Goal: Information Seeking & Learning: Learn about a topic

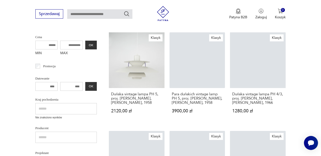
scroll to position [78, 0]
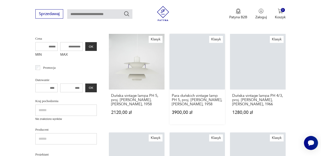
click at [195, 59] on link "Klasyk Para duńskich vintage lamp PH 5, proj. [PERSON_NAME], [PERSON_NAME], 195…" at bounding box center [198, 79] width 56 height 91
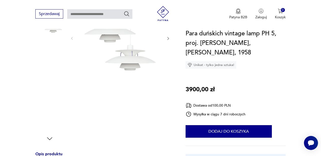
scroll to position [95, 0]
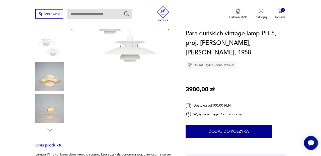
click at [58, 82] on img at bounding box center [49, 76] width 29 height 29
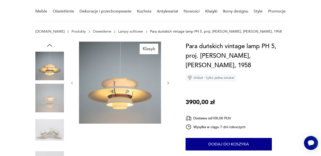
scroll to position [33, 0]
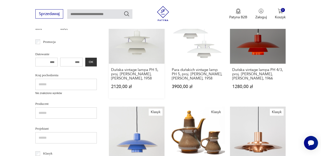
scroll to position [103, 0]
click at [263, 42] on link "Klasyk Duńska vintage lampa PH 4/3, proj. [PERSON_NAME], [PERSON_NAME], 1966 12…" at bounding box center [258, 53] width 56 height 91
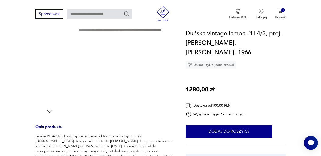
scroll to position [51, 0]
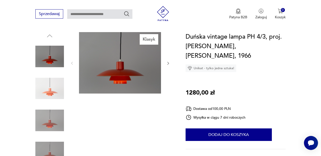
click at [131, 65] on img at bounding box center [120, 63] width 82 height 62
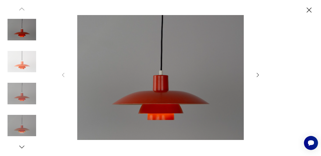
click at [258, 76] on icon "button" at bounding box center [258, 75] width 6 height 6
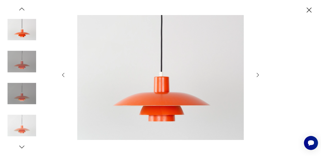
click at [258, 76] on icon "button" at bounding box center [258, 75] width 6 height 6
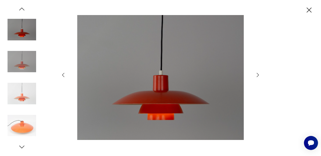
click at [258, 76] on icon "button" at bounding box center [258, 75] width 6 height 6
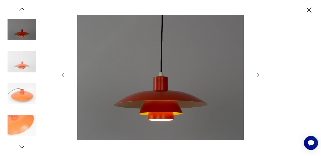
click at [258, 76] on icon "button" at bounding box center [258, 75] width 6 height 6
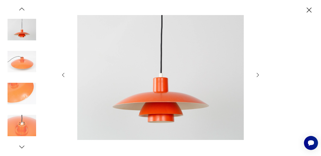
click at [258, 76] on icon "button" at bounding box center [258, 75] width 6 height 6
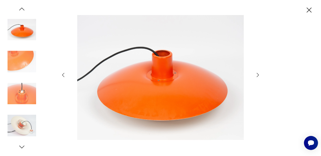
click at [259, 75] on icon "button" at bounding box center [258, 75] width 2 height 4
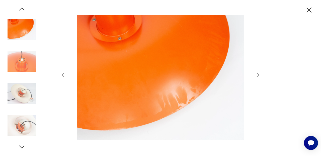
click at [259, 73] on icon "button" at bounding box center [258, 75] width 6 height 6
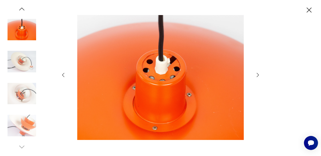
click at [261, 73] on icon "button" at bounding box center [258, 75] width 6 height 6
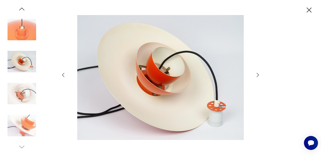
click at [258, 76] on icon "button" at bounding box center [258, 75] width 6 height 6
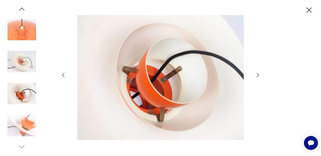
click at [258, 75] on icon "button" at bounding box center [258, 75] width 6 height 6
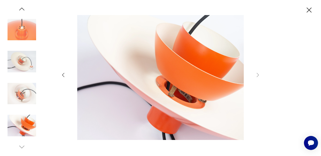
click at [262, 71] on div at bounding box center [160, 78] width 321 height 156
click at [263, 73] on div at bounding box center [160, 78] width 321 height 156
click at [313, 7] on icon "button" at bounding box center [309, 10] width 9 height 9
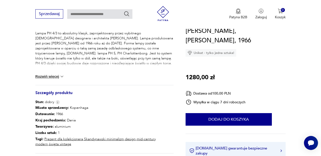
scroll to position [217, 0]
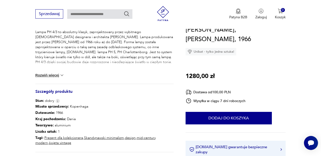
click at [55, 74] on button "Rozwiń więcej" at bounding box center [49, 75] width 29 height 5
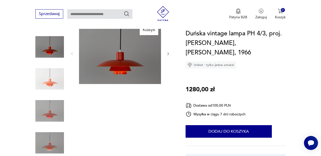
scroll to position [53, 0]
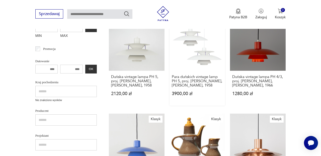
scroll to position [94, 0]
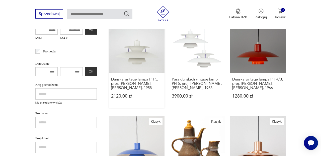
click at [136, 56] on link "Klasyk Duńska vintage lampa PH 5, proj. [PERSON_NAME], [PERSON_NAME], 1958 2120…" at bounding box center [137, 63] width 56 height 91
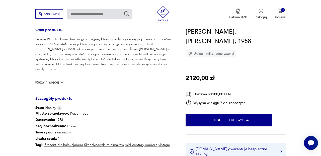
scroll to position [210, 0]
click at [62, 82] on img at bounding box center [62, 82] width 5 height 5
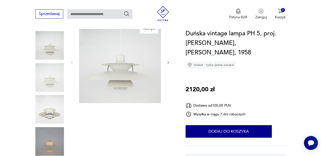
scroll to position [61, 0]
click at [121, 81] on img at bounding box center [120, 63] width 82 height 82
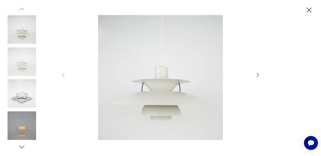
click at [258, 74] on icon "button" at bounding box center [258, 75] width 6 height 6
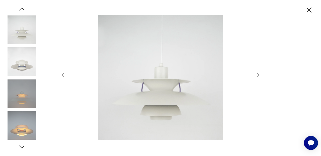
click at [258, 74] on icon "button" at bounding box center [258, 75] width 6 height 6
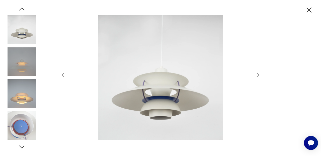
click at [258, 74] on icon "button" at bounding box center [258, 75] width 6 height 6
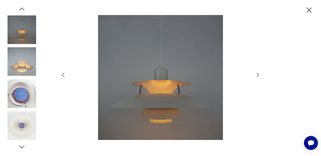
click at [258, 74] on icon "button" at bounding box center [258, 75] width 6 height 6
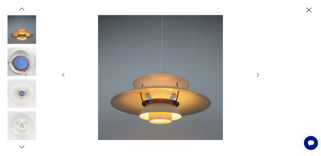
click at [258, 74] on icon "button" at bounding box center [258, 75] width 6 height 6
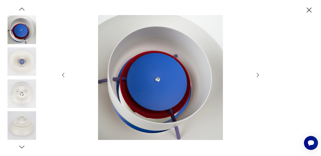
click at [258, 74] on icon "button" at bounding box center [258, 75] width 6 height 6
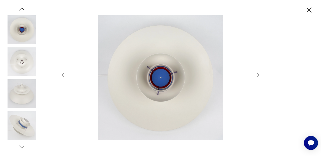
click at [23, 91] on img at bounding box center [22, 93] width 29 height 29
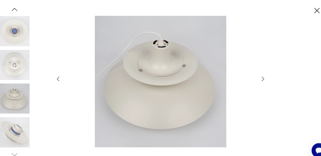
click at [258, 75] on icon "button" at bounding box center [258, 75] width 6 height 6
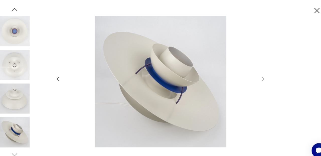
click at [62, 75] on icon "button" at bounding box center [63, 75] width 2 height 4
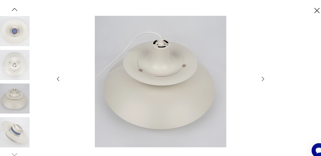
click at [62, 75] on icon "button" at bounding box center [63, 75] width 2 height 4
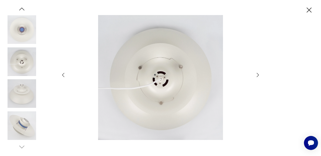
click at [259, 75] on icon "button" at bounding box center [258, 75] width 6 height 6
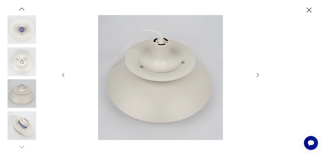
click at [259, 75] on icon "button" at bounding box center [258, 75] width 2 height 4
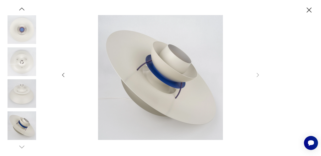
click at [63, 76] on icon "button" at bounding box center [63, 75] width 6 height 6
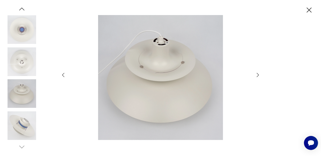
click at [63, 76] on icon "button" at bounding box center [63, 75] width 6 height 6
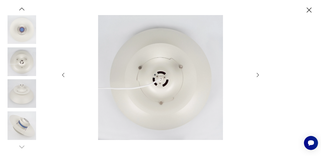
click at [63, 76] on icon "button" at bounding box center [63, 75] width 6 height 6
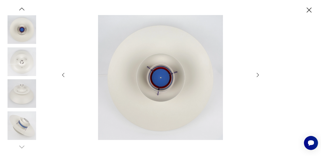
click at [63, 76] on icon "button" at bounding box center [63, 75] width 6 height 6
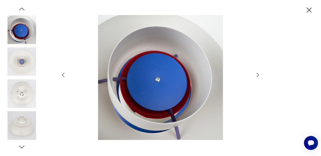
click at [63, 76] on icon "button" at bounding box center [63, 75] width 6 height 6
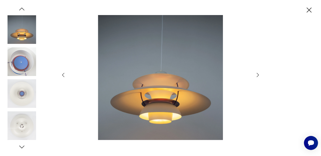
click at [308, 10] on icon "button" at bounding box center [309, 10] width 9 height 9
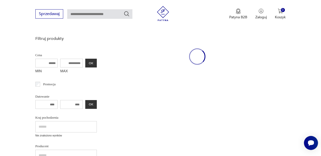
scroll to position [94, 0]
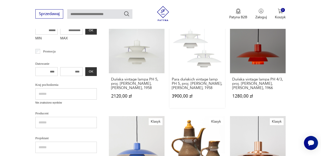
click at [196, 60] on link "Klasyk Para duńskich vintage lamp PH 5, proj. [PERSON_NAME], [PERSON_NAME], 195…" at bounding box center [198, 63] width 56 height 91
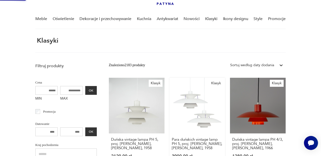
scroll to position [0, 0]
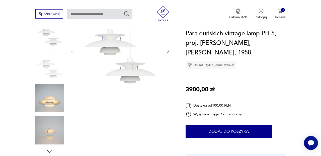
scroll to position [76, 0]
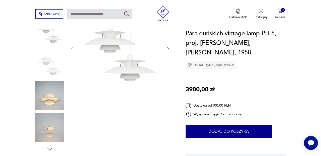
click at [127, 70] on img at bounding box center [120, 48] width 82 height 82
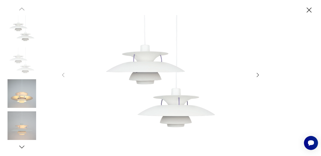
click at [258, 75] on icon "button" at bounding box center [258, 75] width 6 height 6
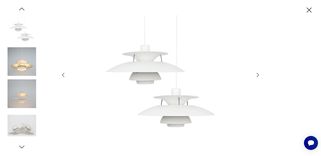
click at [258, 75] on icon "button" at bounding box center [258, 75] width 6 height 6
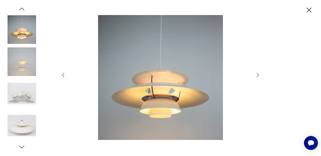
click at [258, 75] on icon "button" at bounding box center [258, 75] width 6 height 6
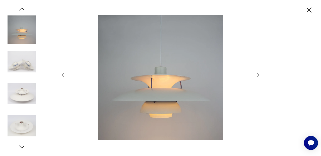
click at [258, 75] on icon "button" at bounding box center [258, 75] width 6 height 6
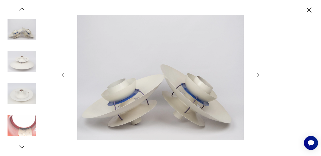
click at [258, 75] on icon "button" at bounding box center [258, 75] width 6 height 6
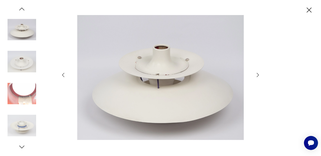
click at [258, 75] on icon "button" at bounding box center [258, 75] width 6 height 6
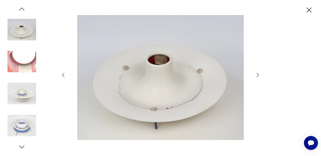
click at [258, 75] on icon "button" at bounding box center [258, 75] width 6 height 6
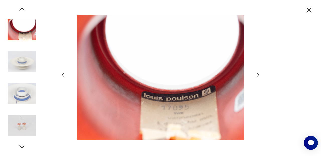
click at [258, 75] on icon "button" at bounding box center [258, 75] width 6 height 6
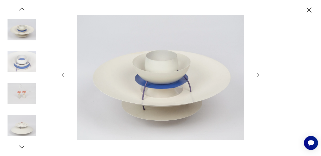
click at [258, 75] on icon "button" at bounding box center [258, 75] width 6 height 6
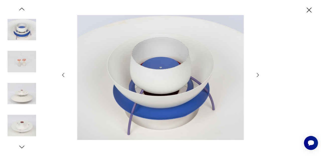
click at [63, 75] on icon "button" at bounding box center [63, 75] width 6 height 6
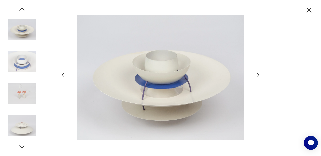
click at [258, 75] on icon "button" at bounding box center [258, 75] width 6 height 6
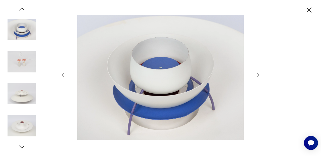
click at [258, 75] on icon "button" at bounding box center [258, 75] width 6 height 6
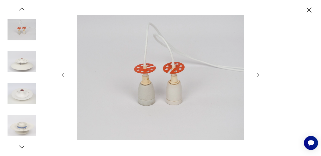
click at [258, 75] on icon "button" at bounding box center [258, 75] width 6 height 6
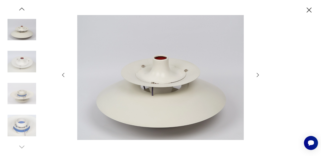
click at [258, 75] on icon "button" at bounding box center [258, 75] width 6 height 6
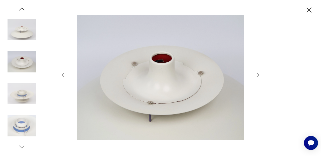
click at [258, 75] on icon "button" at bounding box center [258, 75] width 6 height 6
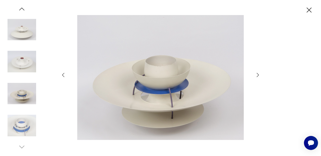
click at [258, 75] on icon "button" at bounding box center [258, 75] width 6 height 6
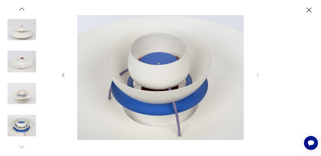
click at [310, 11] on icon "button" at bounding box center [309, 10] width 9 height 9
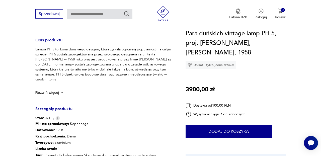
scroll to position [201, 0]
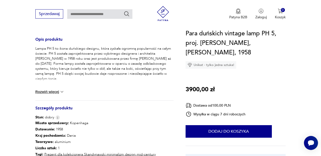
click at [58, 92] on button "Rozwiń więcej" at bounding box center [49, 91] width 29 height 5
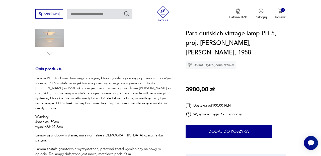
scroll to position [171, 0]
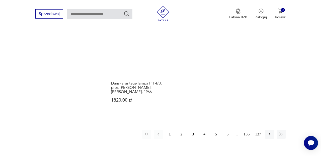
scroll to position [620, 0]
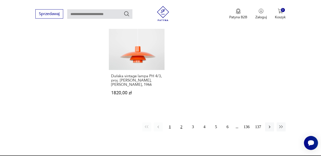
click at [181, 123] on button "2" at bounding box center [181, 127] width 9 height 9
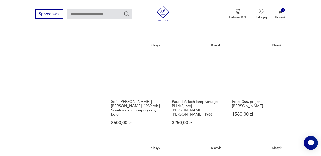
scroll to position [429, 0]
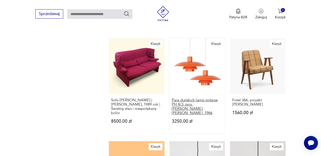
click at [194, 100] on h3 "Para duńskich lamp vintage PH 4/3, proj. [PERSON_NAME], [PERSON_NAME], 1966" at bounding box center [197, 106] width 51 height 17
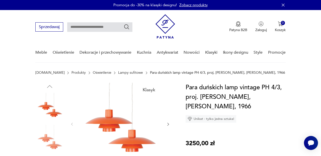
click at [246, 97] on h1 "Para duńskich lamp vintage PH 4/3, proj. [PERSON_NAME], [PERSON_NAME], 1966" at bounding box center [236, 97] width 100 height 29
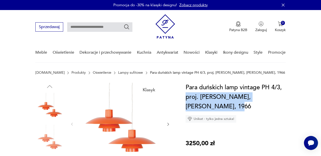
drag, startPoint x: 211, startPoint y: 106, endPoint x: 184, endPoint y: 91, distance: 30.8
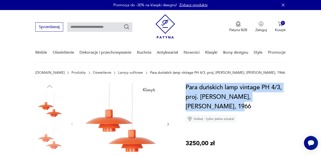
copy h1 "Para duńskich lamp vintage PH 4/3, proj. [PERSON_NAME], [PERSON_NAME],"
